Goal: Task Accomplishment & Management: Use online tool/utility

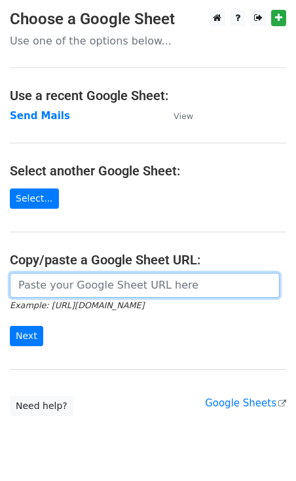
click at [92, 287] on input "url" at bounding box center [145, 285] width 270 height 25
paste input "https://docs.google.com/spreadsheets/d/1ixLlPx7FNuHzTNOhypr9Ec-fxFj1GfhNpugWxUa…"
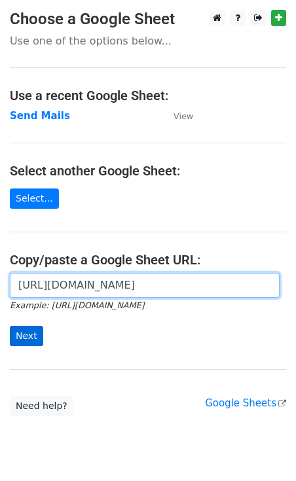
type input "https://docs.google.com/spreadsheets/d/1ixLlPx7FNuHzTNOhypr9Ec-fxFj1GfhNpugWxUa…"
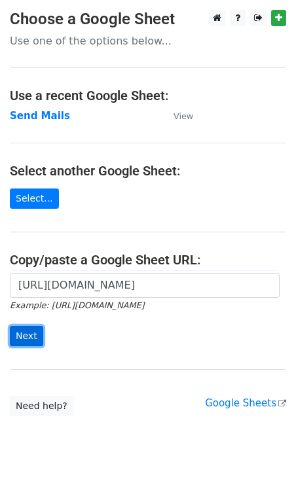
click at [26, 341] on input "Next" at bounding box center [26, 336] width 33 height 20
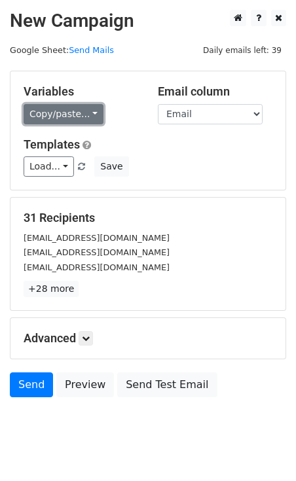
click at [75, 119] on link "Copy/paste..." at bounding box center [64, 114] width 80 height 20
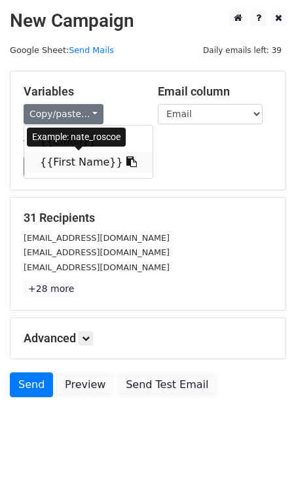
click at [82, 159] on link "{{First Name}}" at bounding box center [88, 162] width 128 height 21
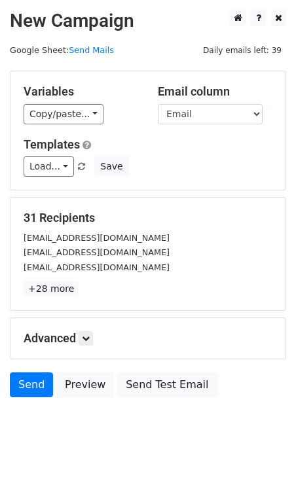
click at [181, 189] on form "Variables Copy/paste... {{Email}} {{First Name}} Email column Email First Name …" at bounding box center [148, 237] width 276 height 333
click at [77, 372] on link "Preview" at bounding box center [85, 384] width 58 height 25
click at [37, 383] on link "Send" at bounding box center [31, 384] width 43 height 25
